Goal: Book appointment/travel/reservation

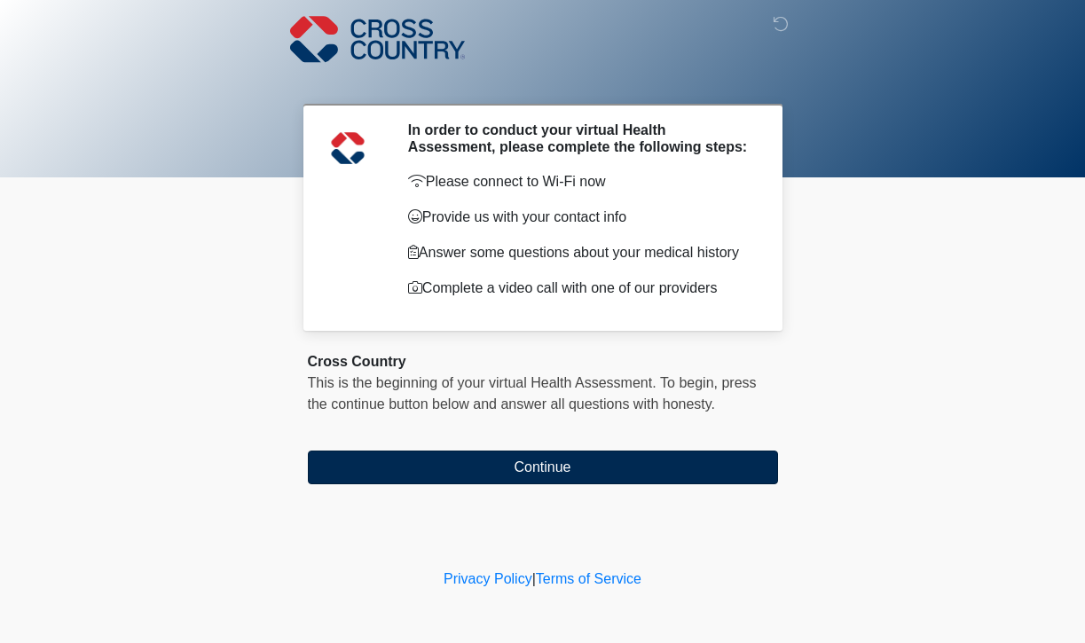
click at [531, 458] on button "Continue" at bounding box center [543, 468] width 470 height 34
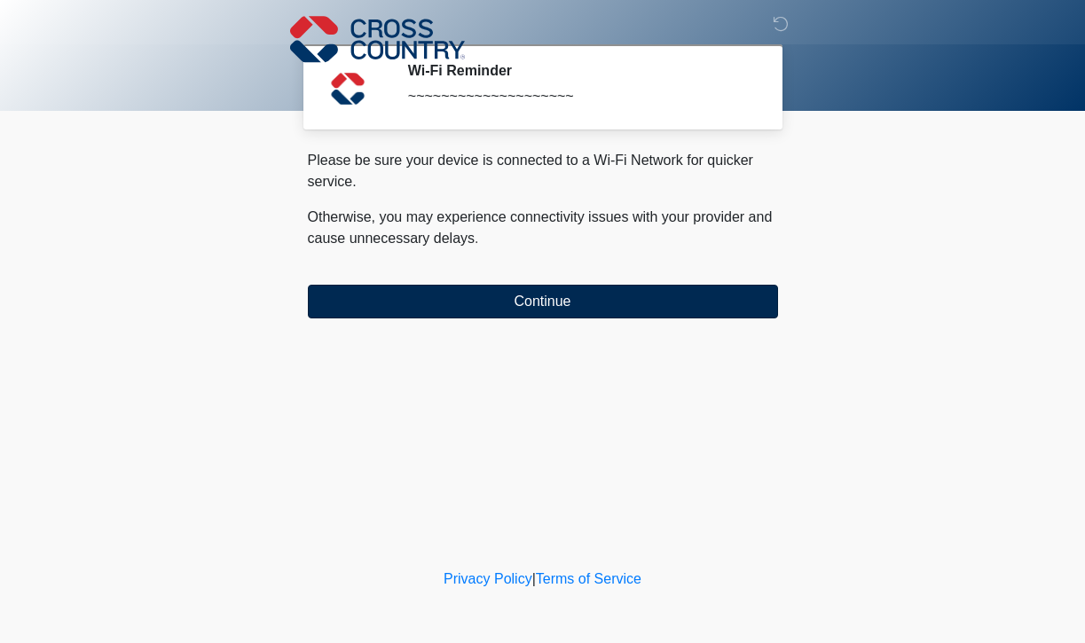
click at [498, 302] on button "Continue" at bounding box center [543, 302] width 470 height 34
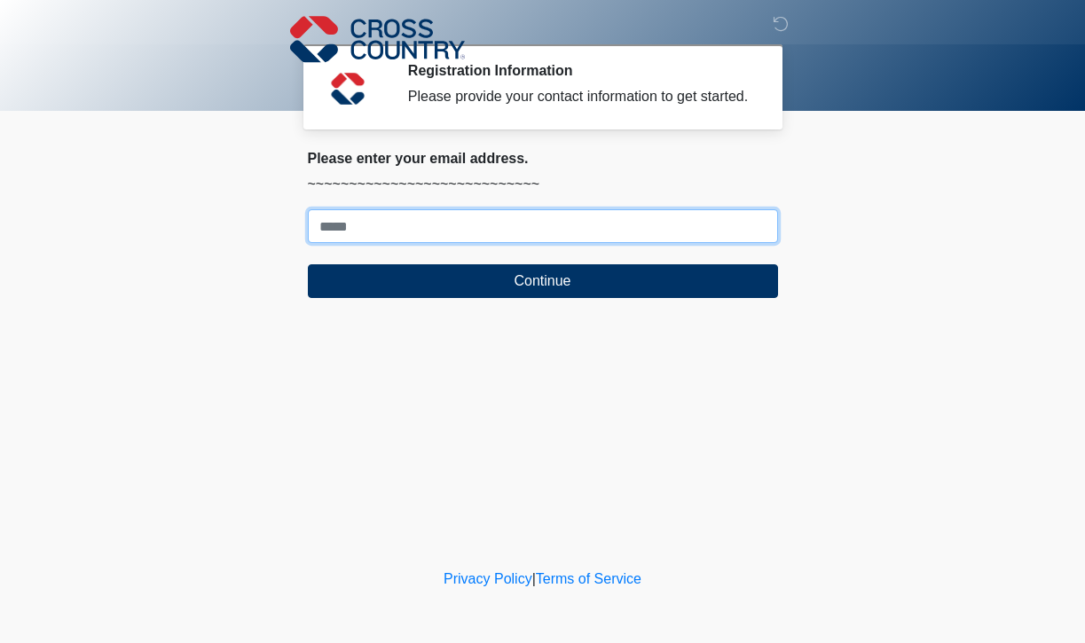
click at [465, 243] on input "Where should we email your response?" at bounding box center [543, 226] width 470 height 34
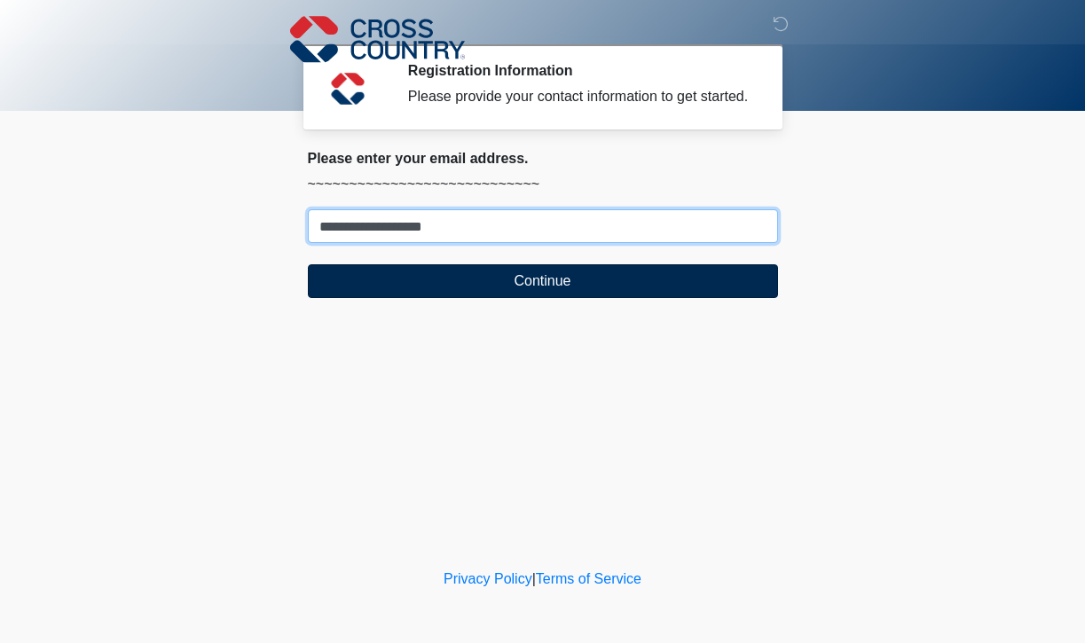
type input "**********"
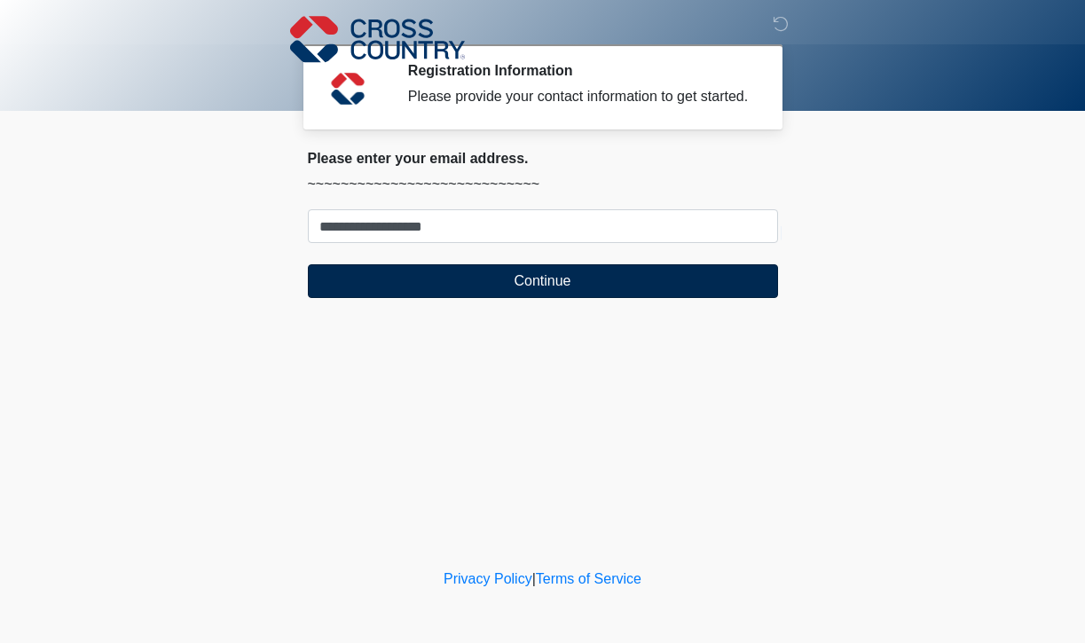
click at [436, 283] on button "Continue" at bounding box center [543, 281] width 470 height 34
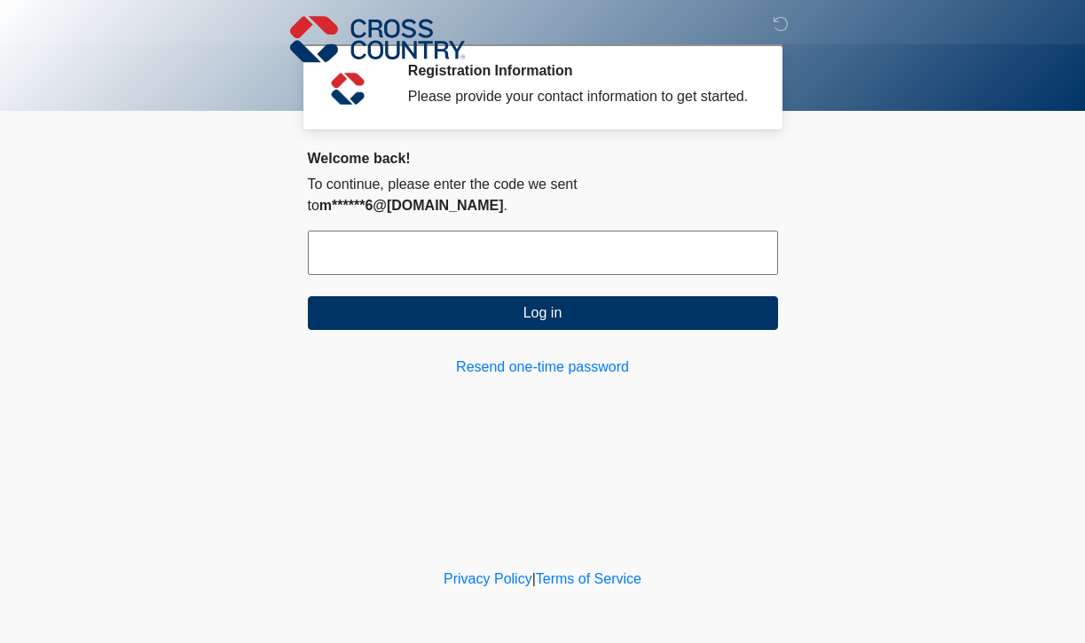
click at [618, 255] on input "text" at bounding box center [543, 253] width 470 height 44
type input "******"
click at [426, 291] on form "****** Log in" at bounding box center [543, 280] width 470 height 99
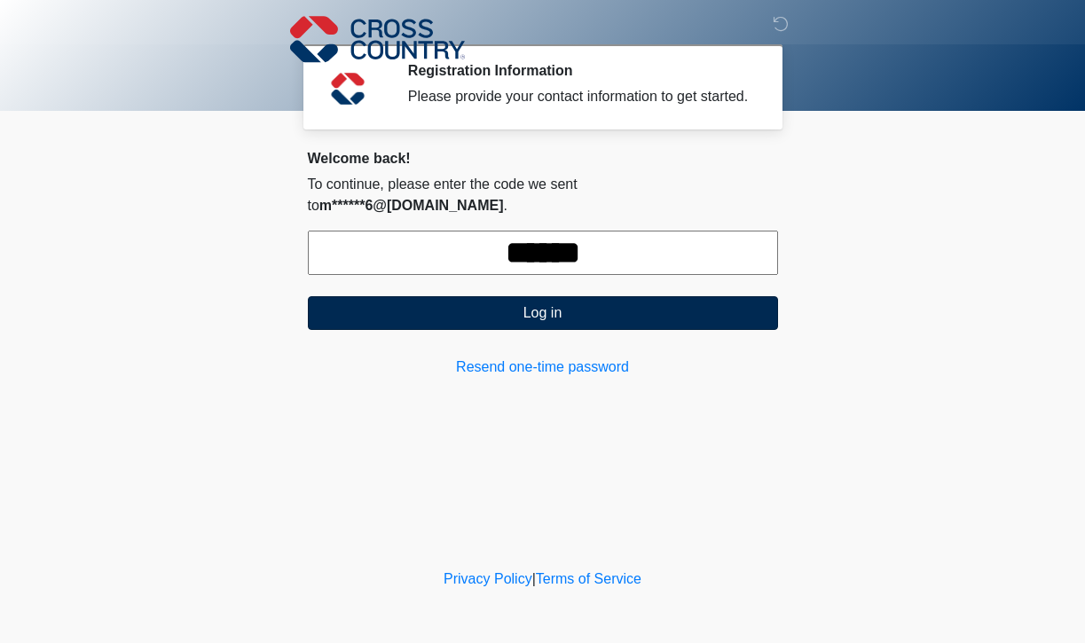
click at [434, 313] on button "Log in" at bounding box center [543, 313] width 470 height 34
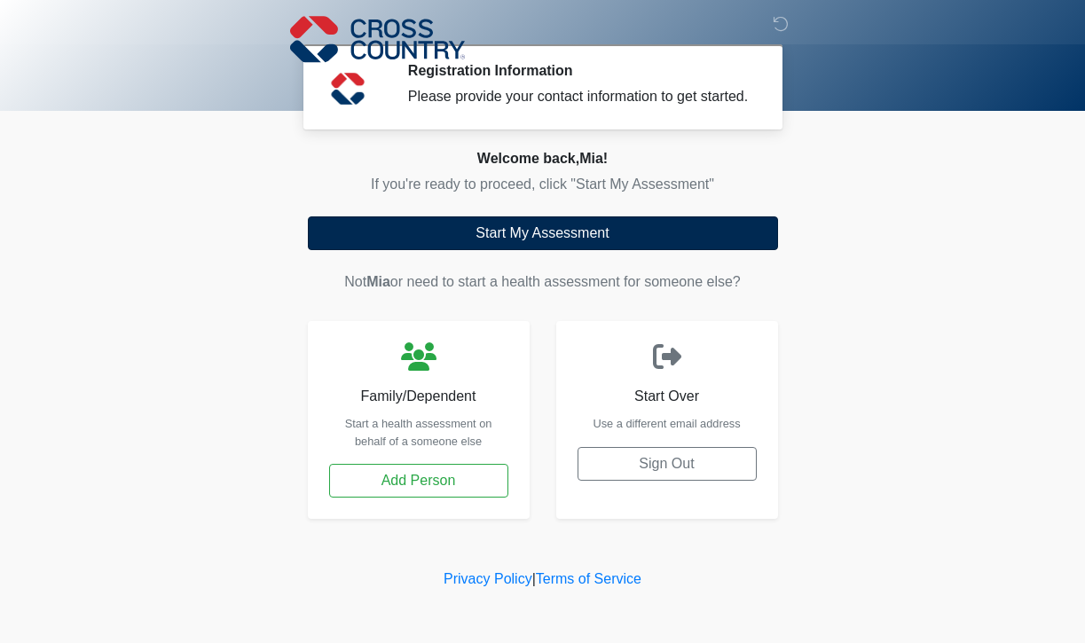
click at [497, 249] on button "Start My Assessment" at bounding box center [543, 233] width 470 height 34
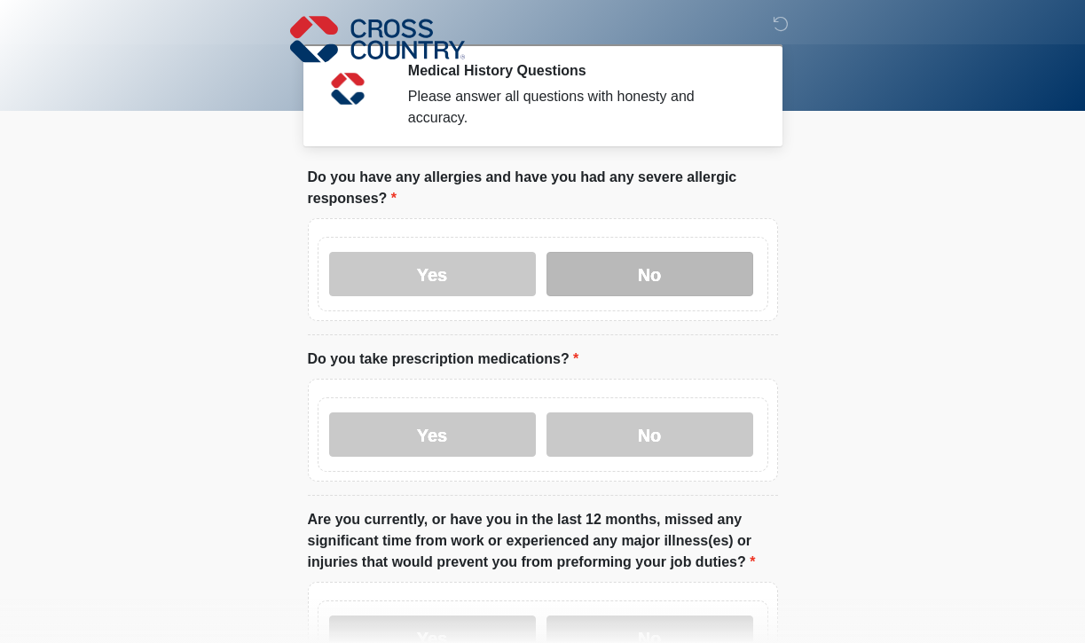
click at [593, 267] on label "No" at bounding box center [649, 274] width 207 height 44
click at [600, 410] on div "Yes No" at bounding box center [542, 434] width 451 height 74
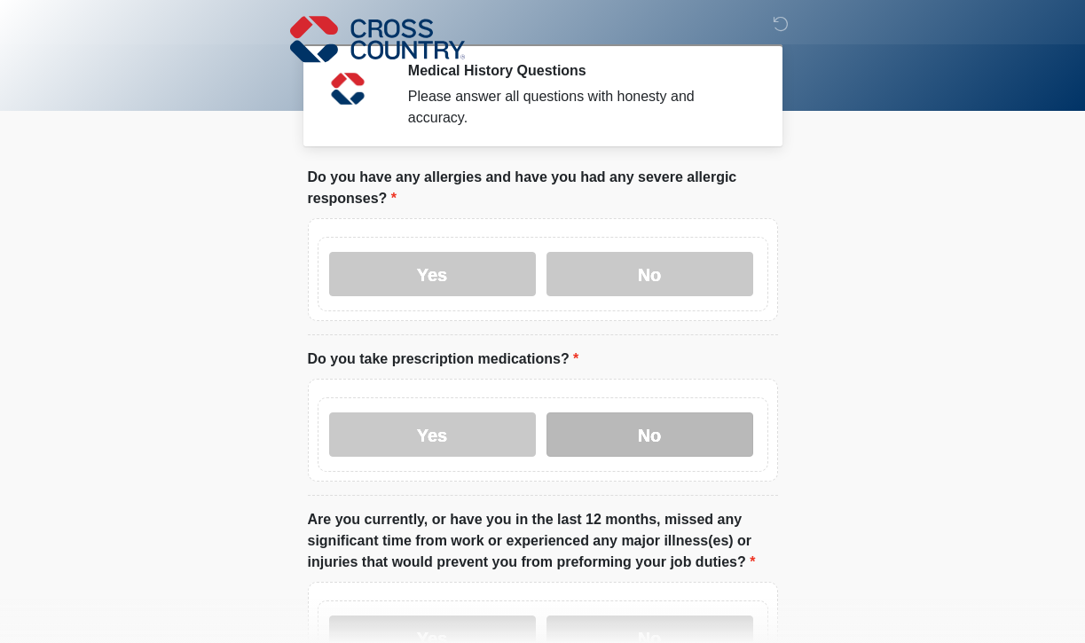
click at [600, 423] on label "No" at bounding box center [649, 434] width 207 height 44
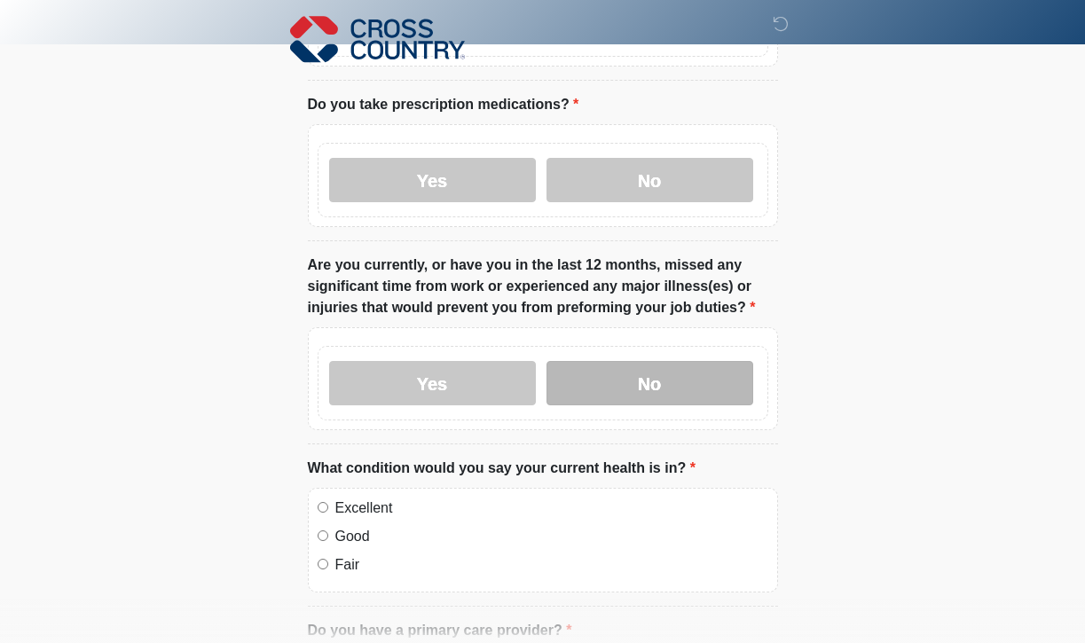
click at [594, 393] on label "No" at bounding box center [649, 383] width 207 height 44
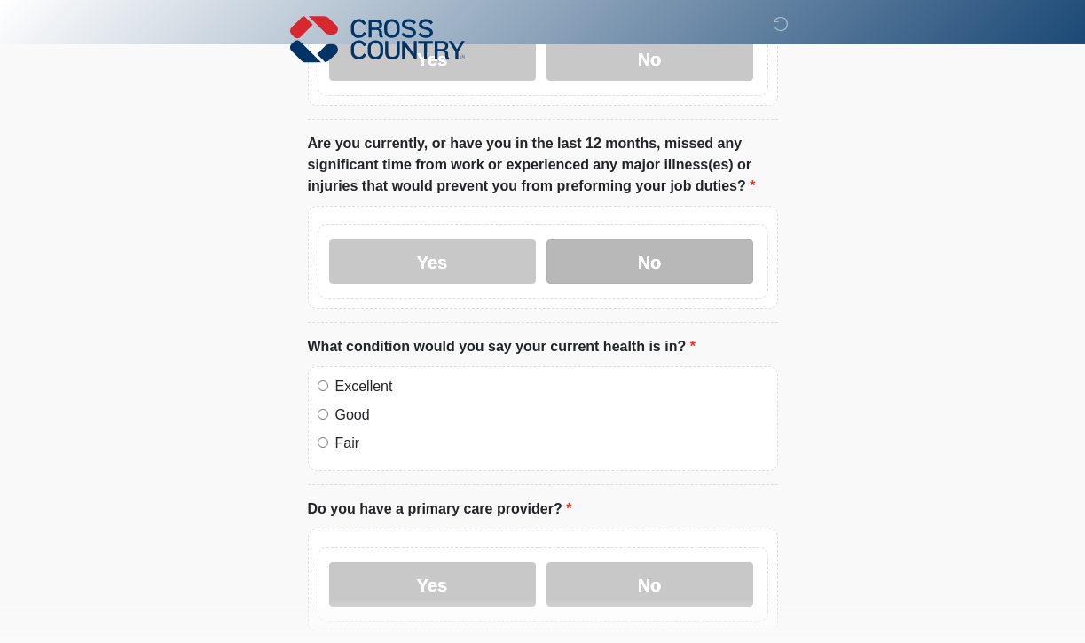
scroll to position [412, 0]
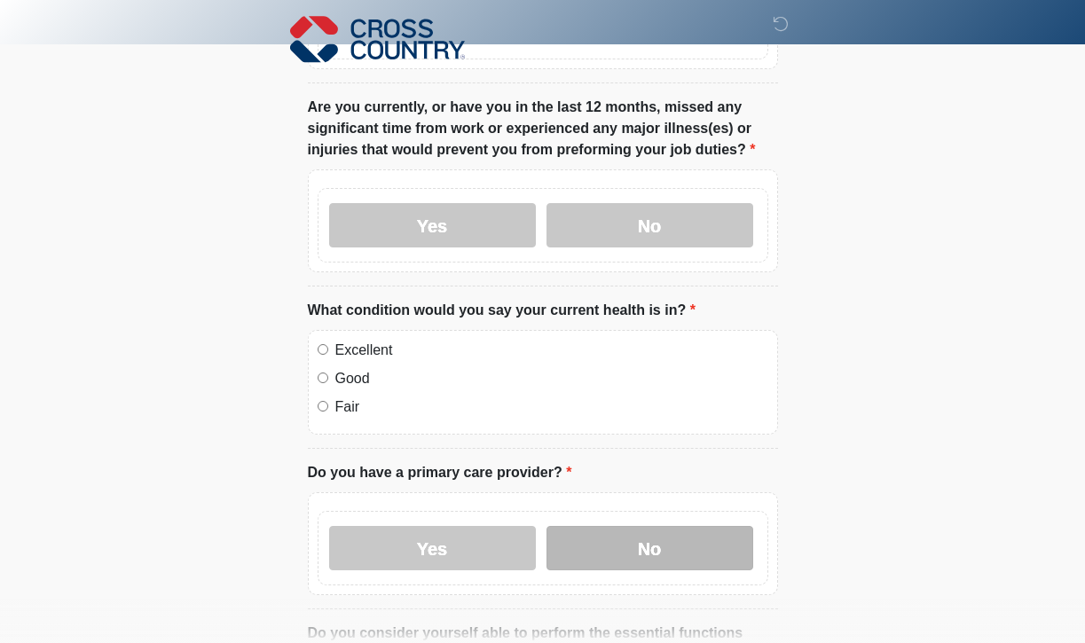
click at [603, 535] on label "No" at bounding box center [649, 548] width 207 height 44
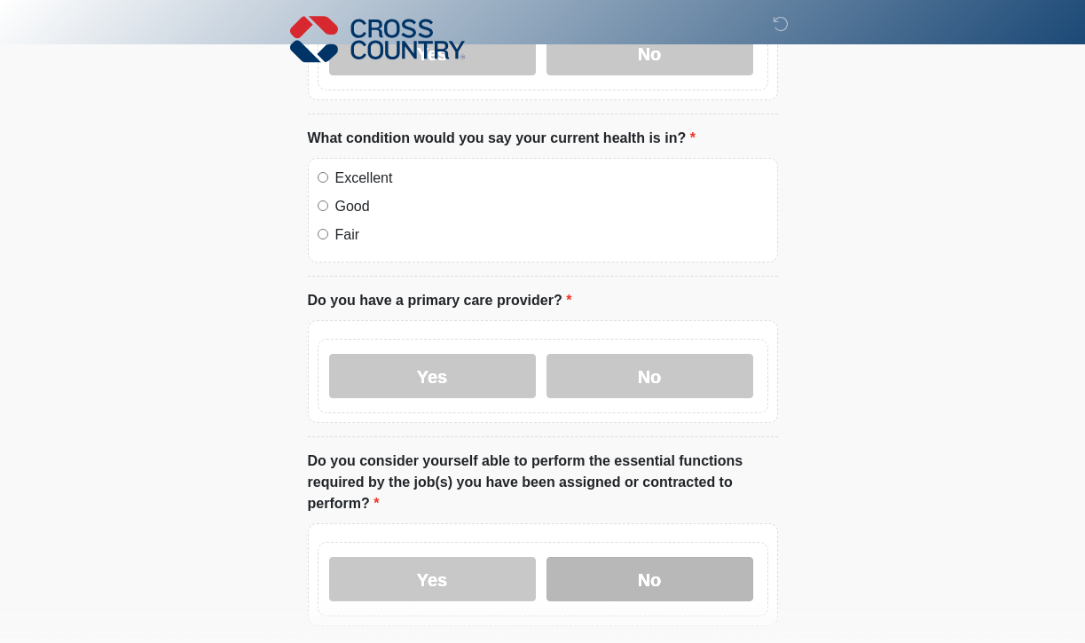
click at [610, 573] on label "No" at bounding box center [649, 579] width 207 height 44
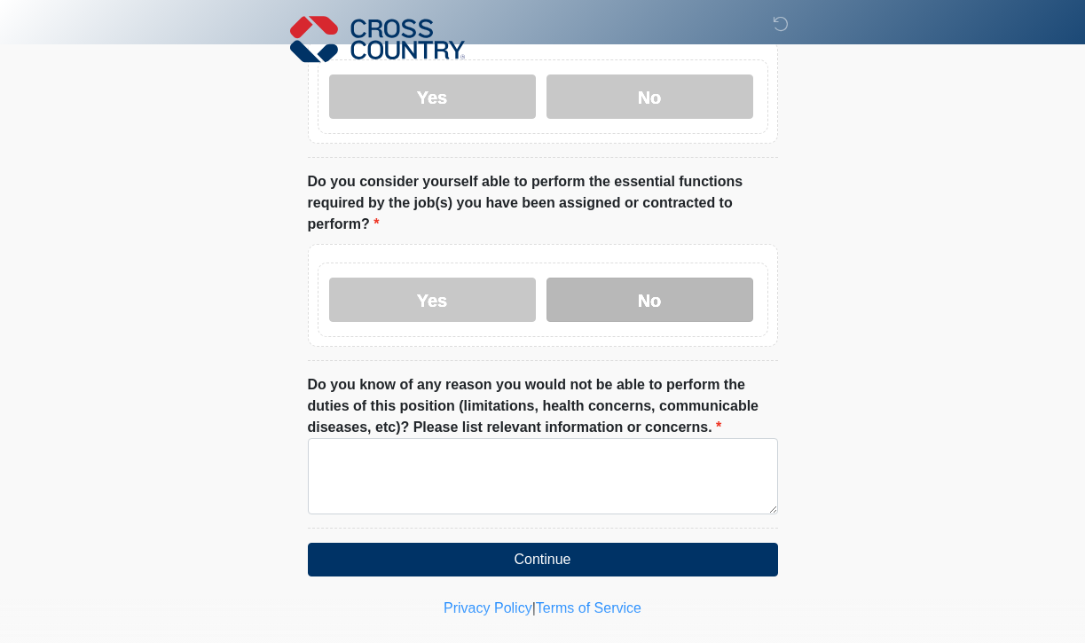
scroll to position [890, 0]
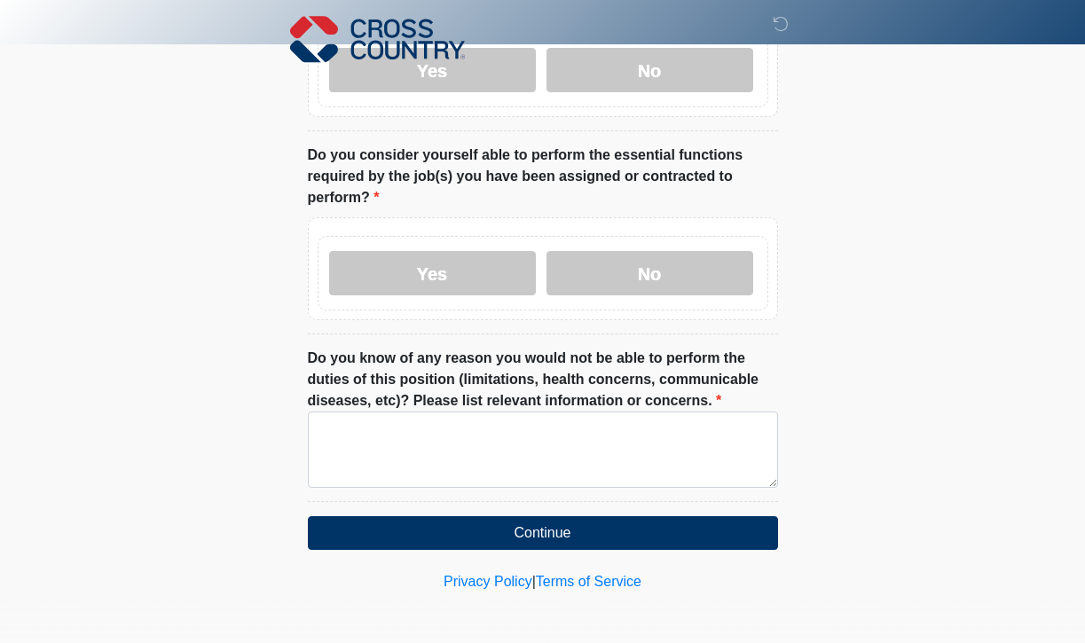
click at [575, 485] on li "Do you know of any reason you would not be able to perform the duties of this p…" at bounding box center [543, 425] width 470 height 154
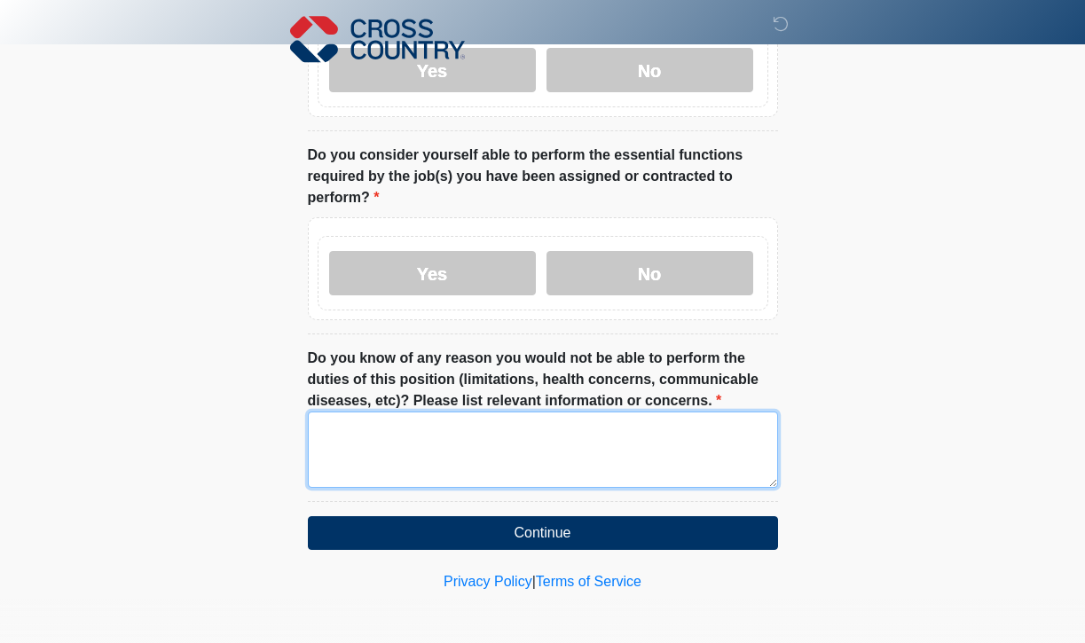
click at [566, 466] on textarea "Do you know of any reason you would not be able to perform the duties of this p…" at bounding box center [543, 449] width 470 height 76
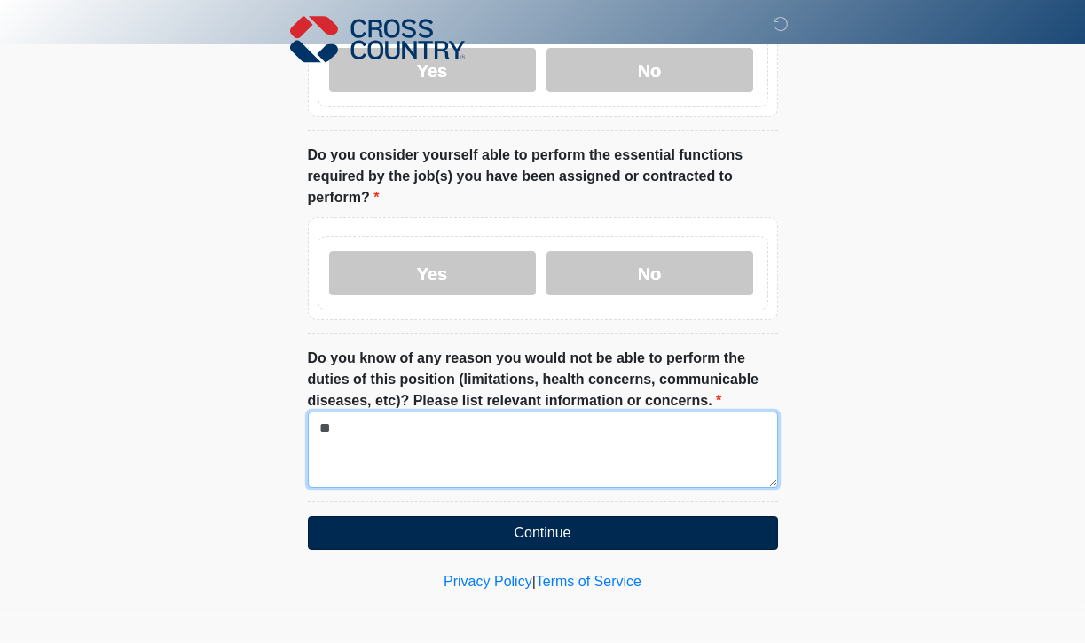
type textarea "**"
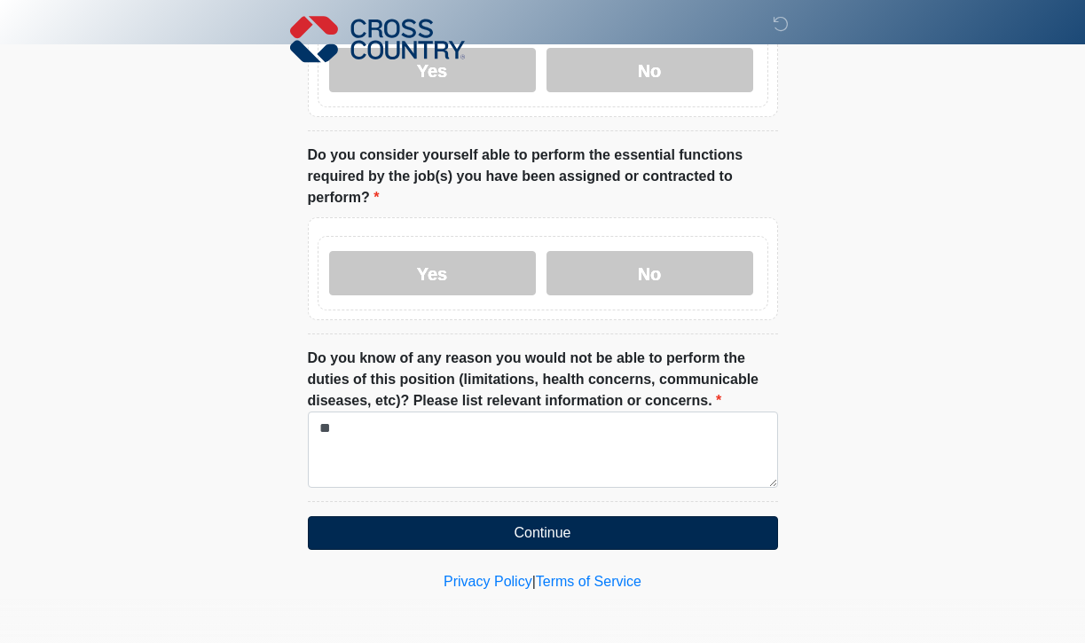
click at [573, 516] on button "Continue" at bounding box center [543, 533] width 470 height 34
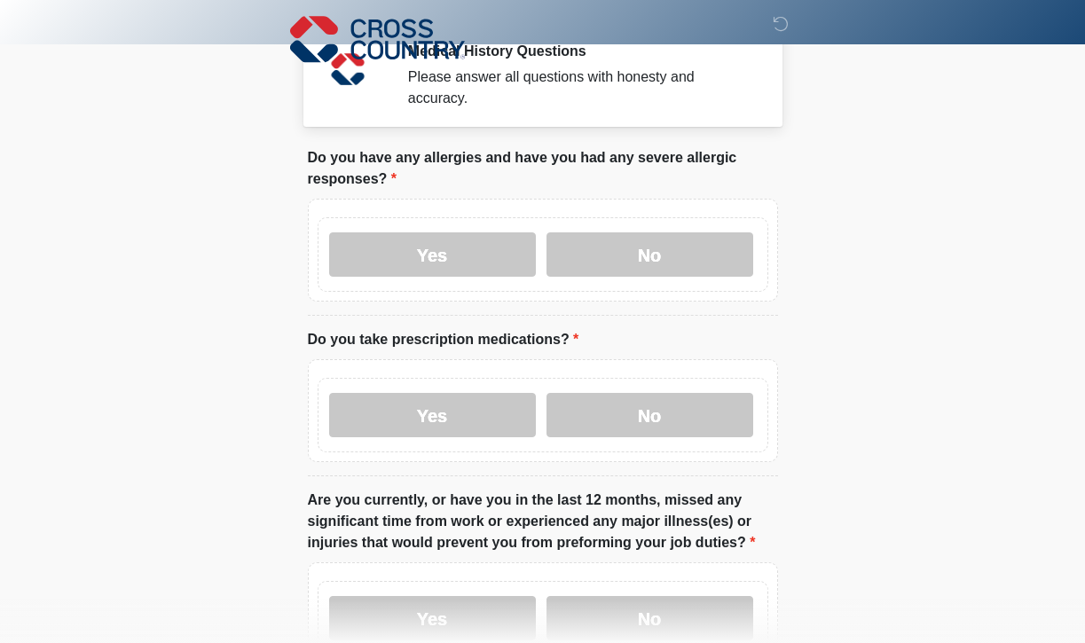
scroll to position [0, 0]
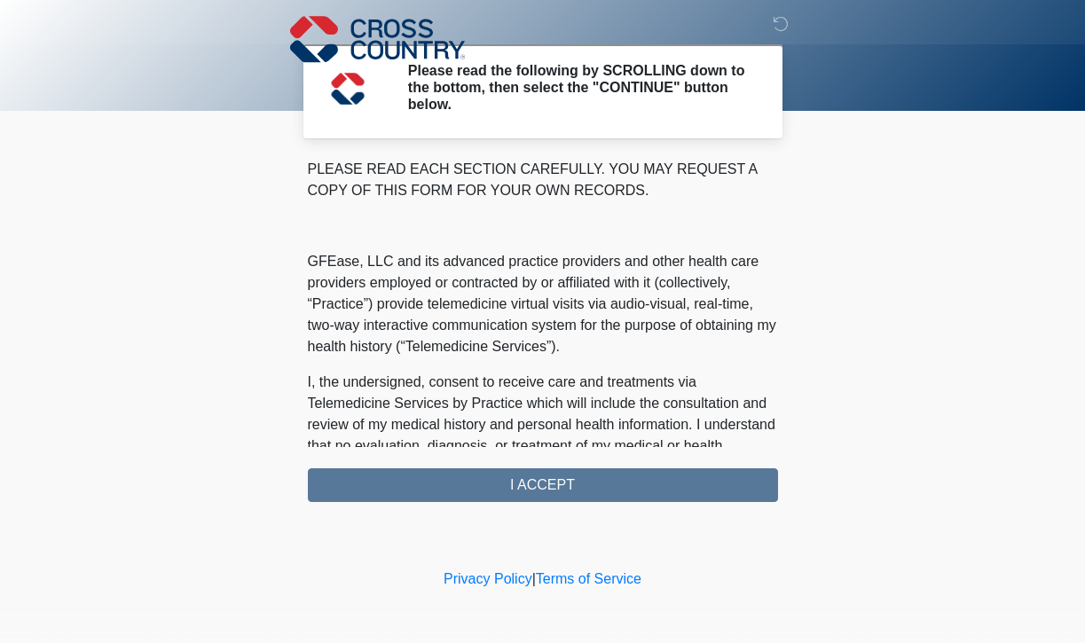
click at [490, 469] on div "PLEASE READ EACH SECTION CAREFULLY. YOU MAY REQUEST A COPY OF THIS FORM FOR YOU…" at bounding box center [543, 330] width 470 height 343
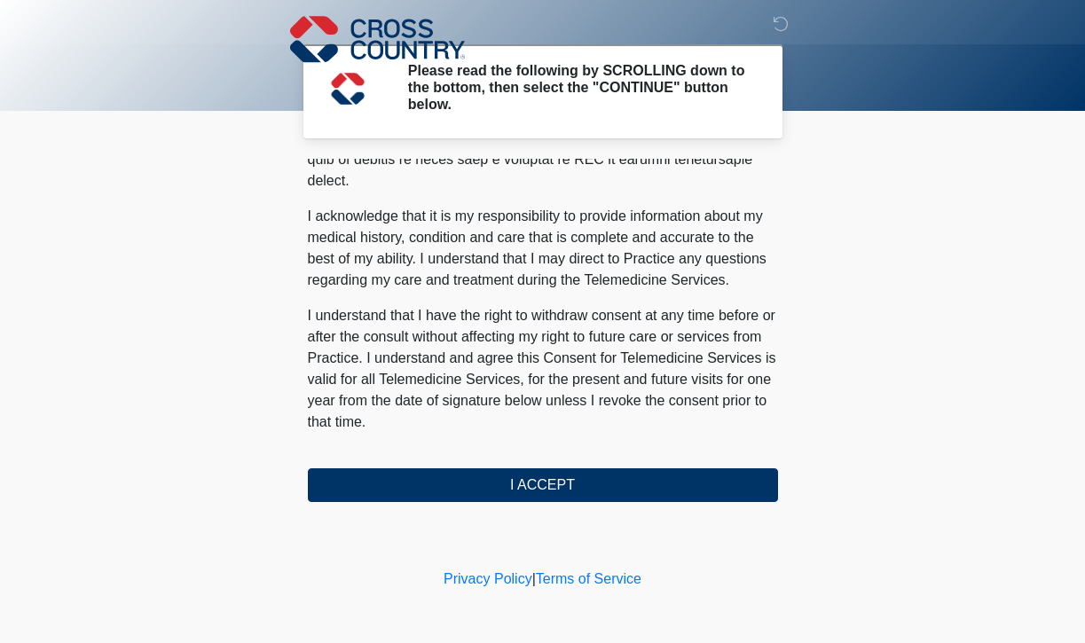
scroll to position [1131, 0]
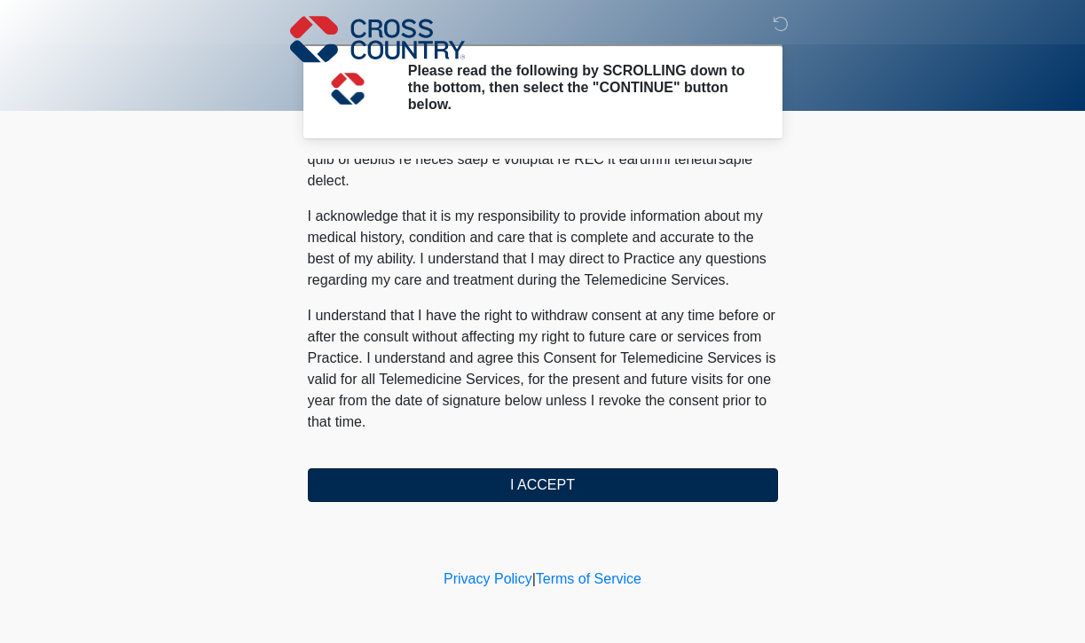
click at [504, 468] on button "I ACCEPT" at bounding box center [543, 485] width 470 height 34
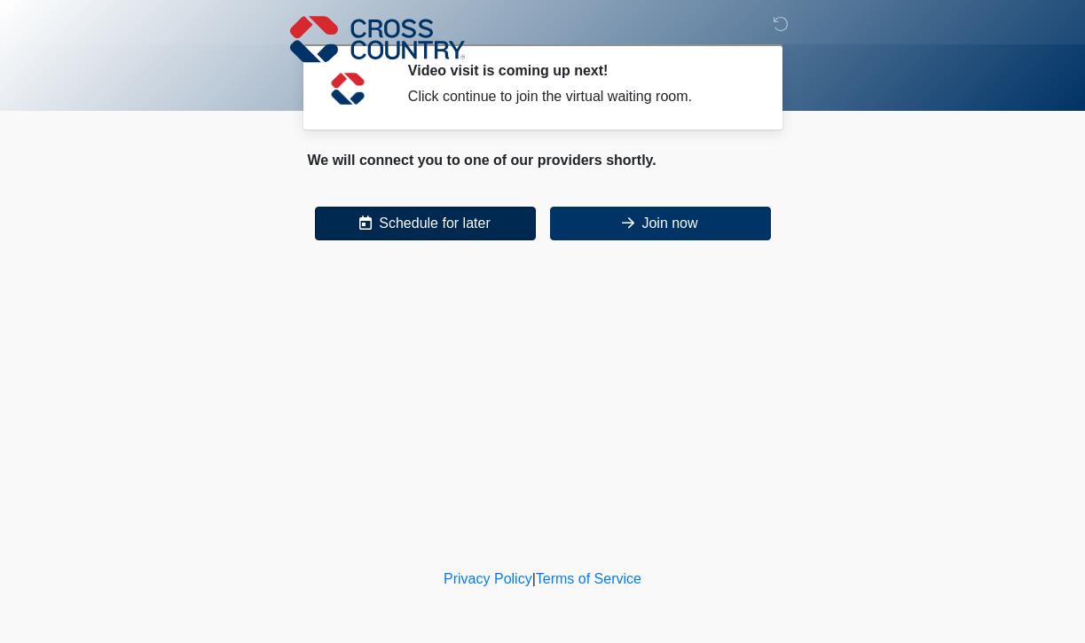
click at [496, 239] on button "Schedule for later" at bounding box center [425, 224] width 221 height 34
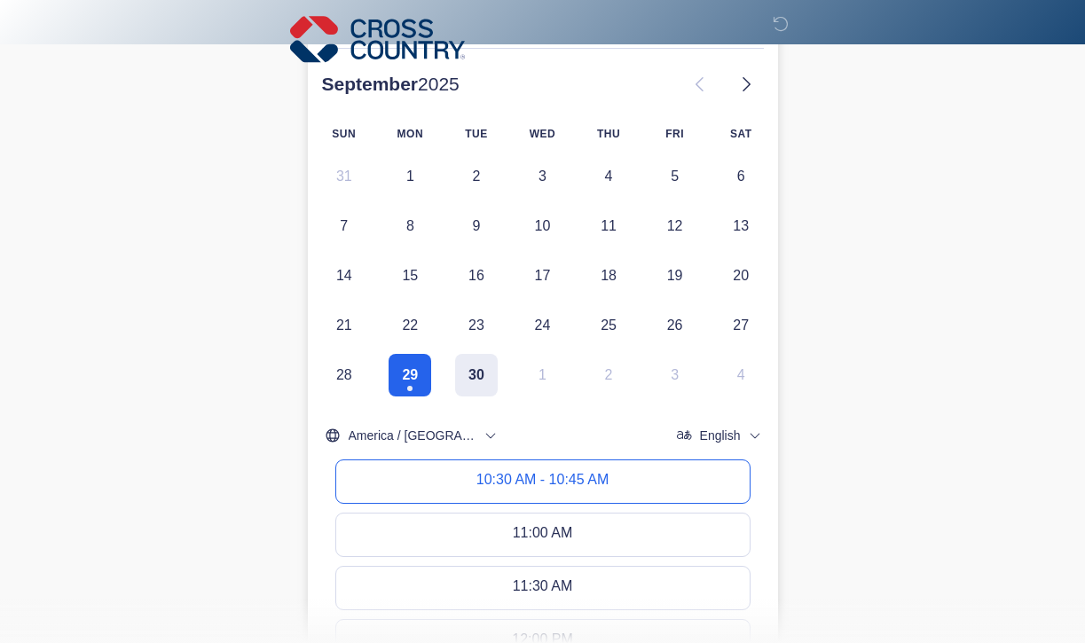
scroll to position [243, 0]
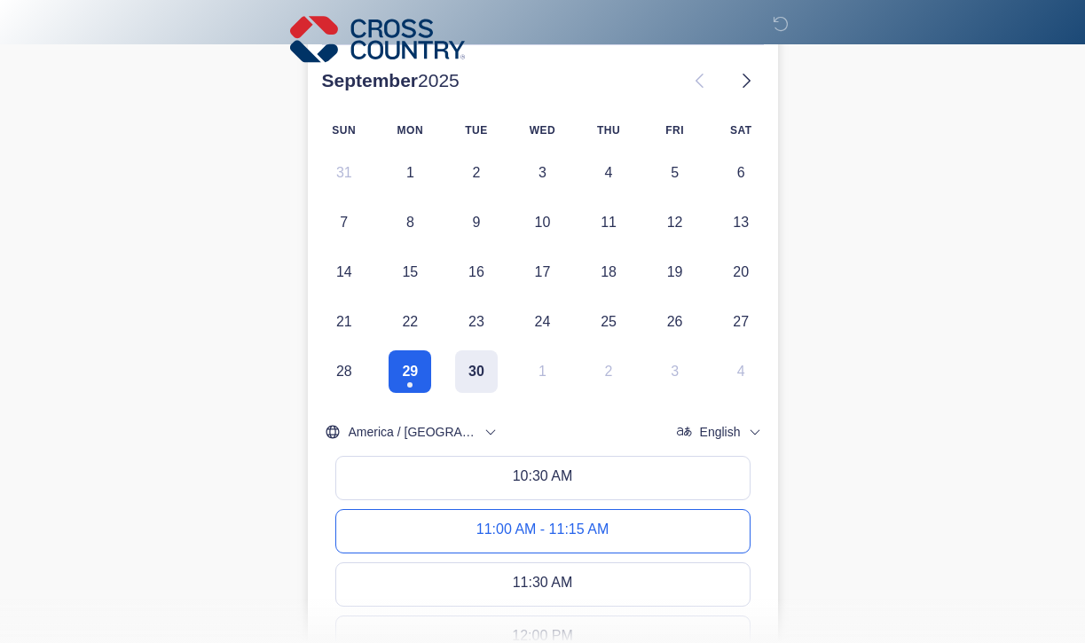
click at [480, 532] on div "11:00 AM - 11:15 AM" at bounding box center [542, 531] width 132 height 20
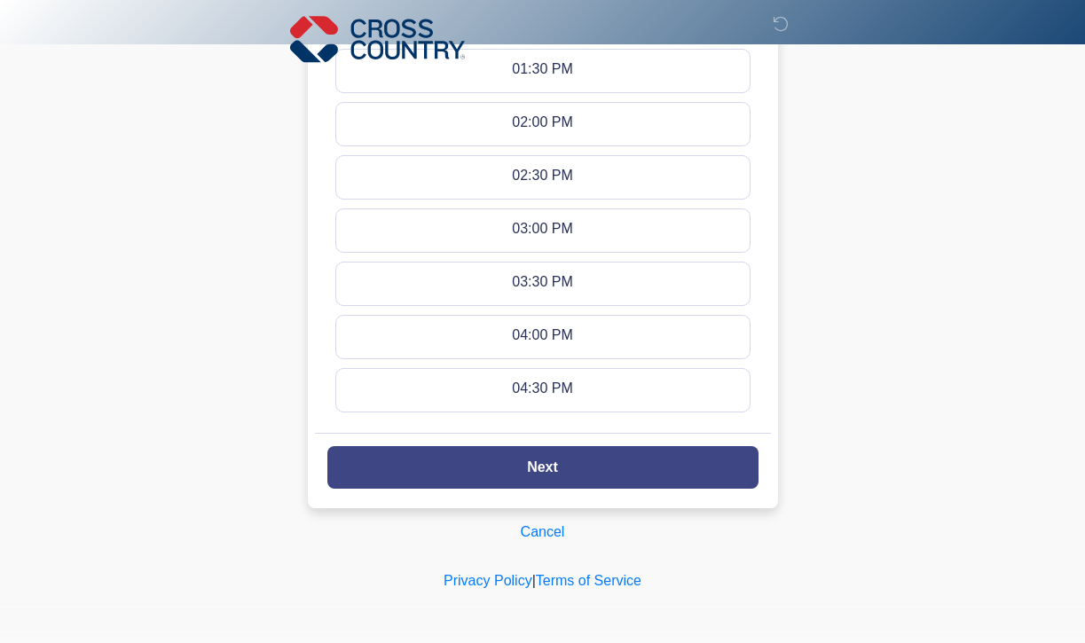
scroll to position [968, 0]
click at [647, 463] on button "Next" at bounding box center [542, 468] width 431 height 43
